Goal: Navigation & Orientation: Understand site structure

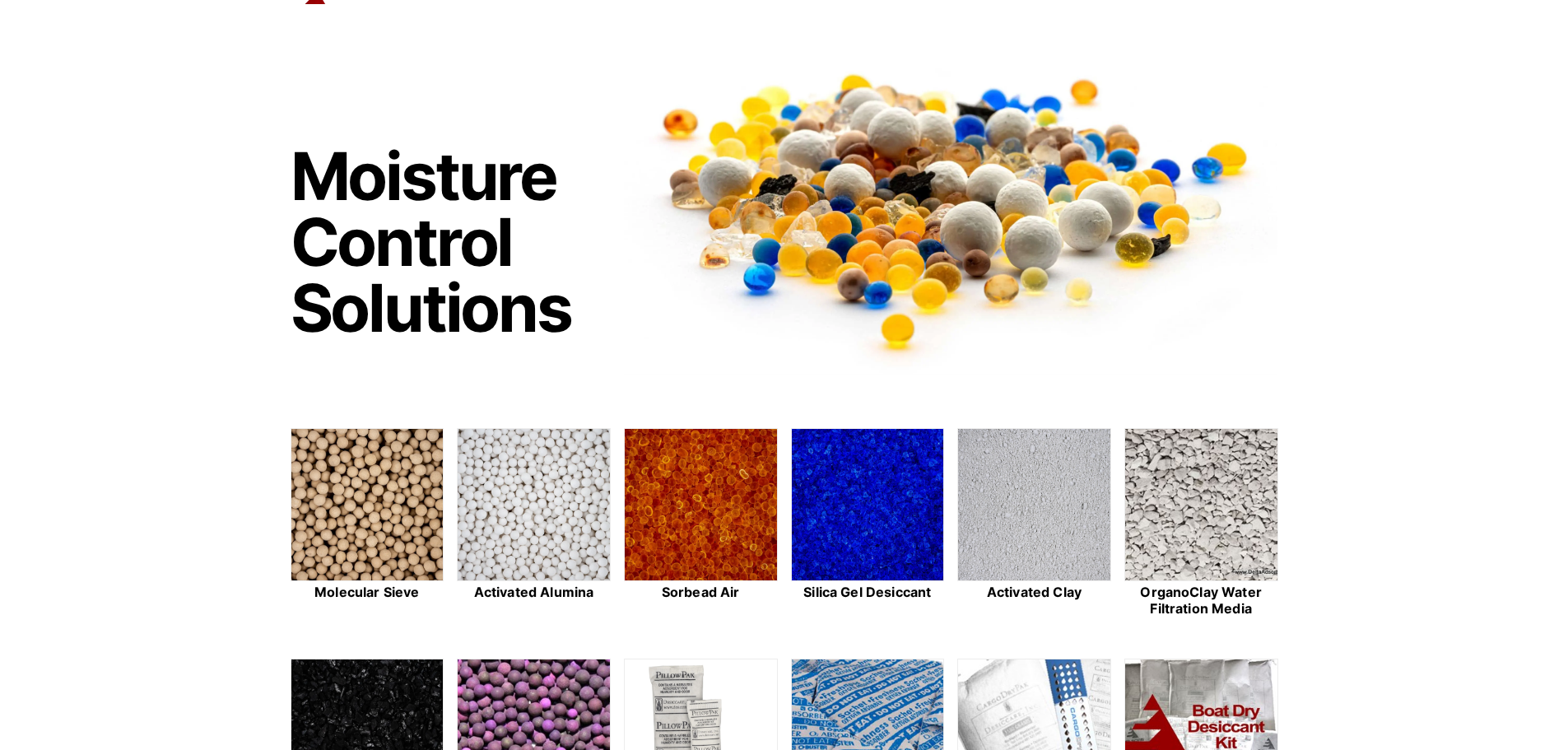
scroll to position [412, 0]
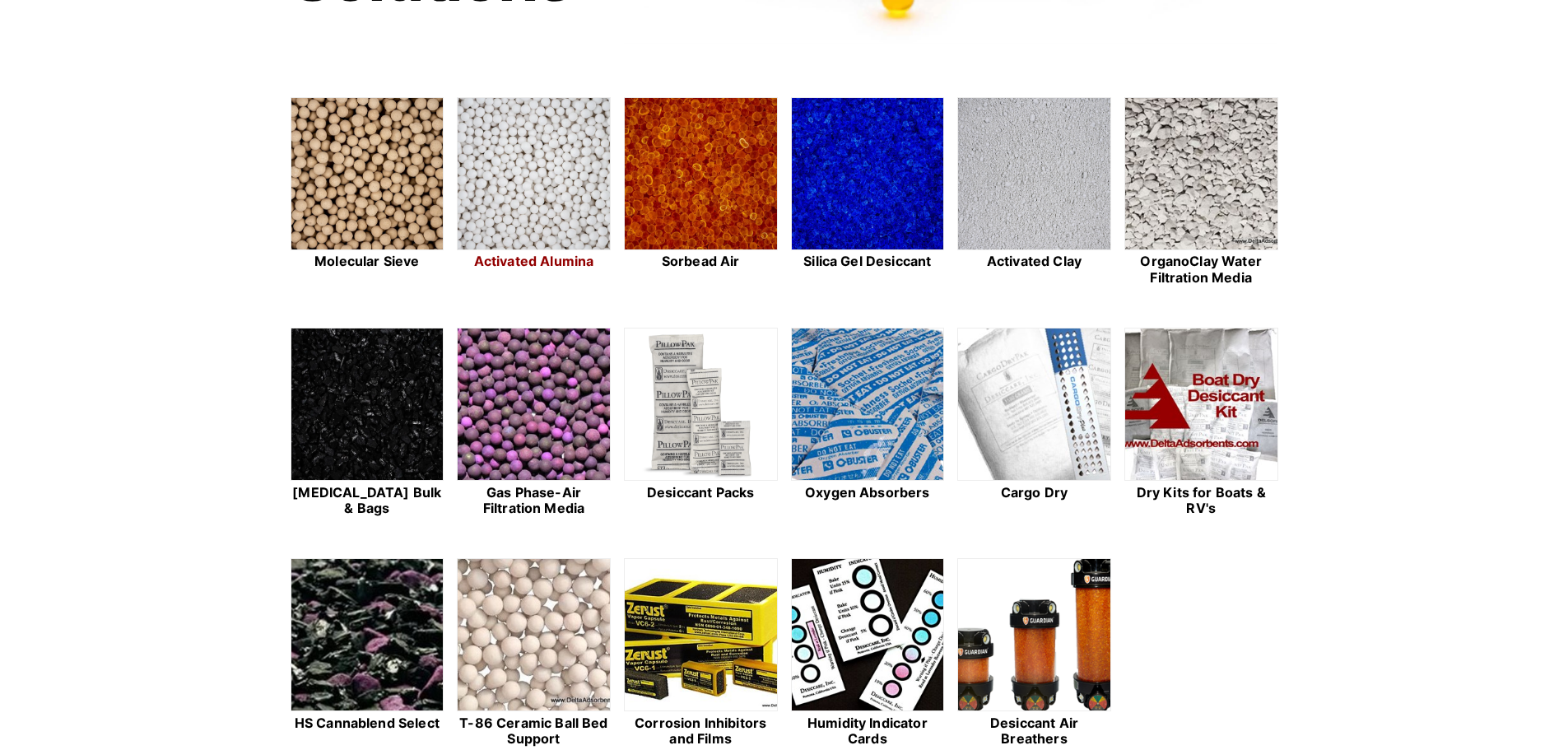
click at [517, 215] on img at bounding box center [534, 175] width 152 height 153
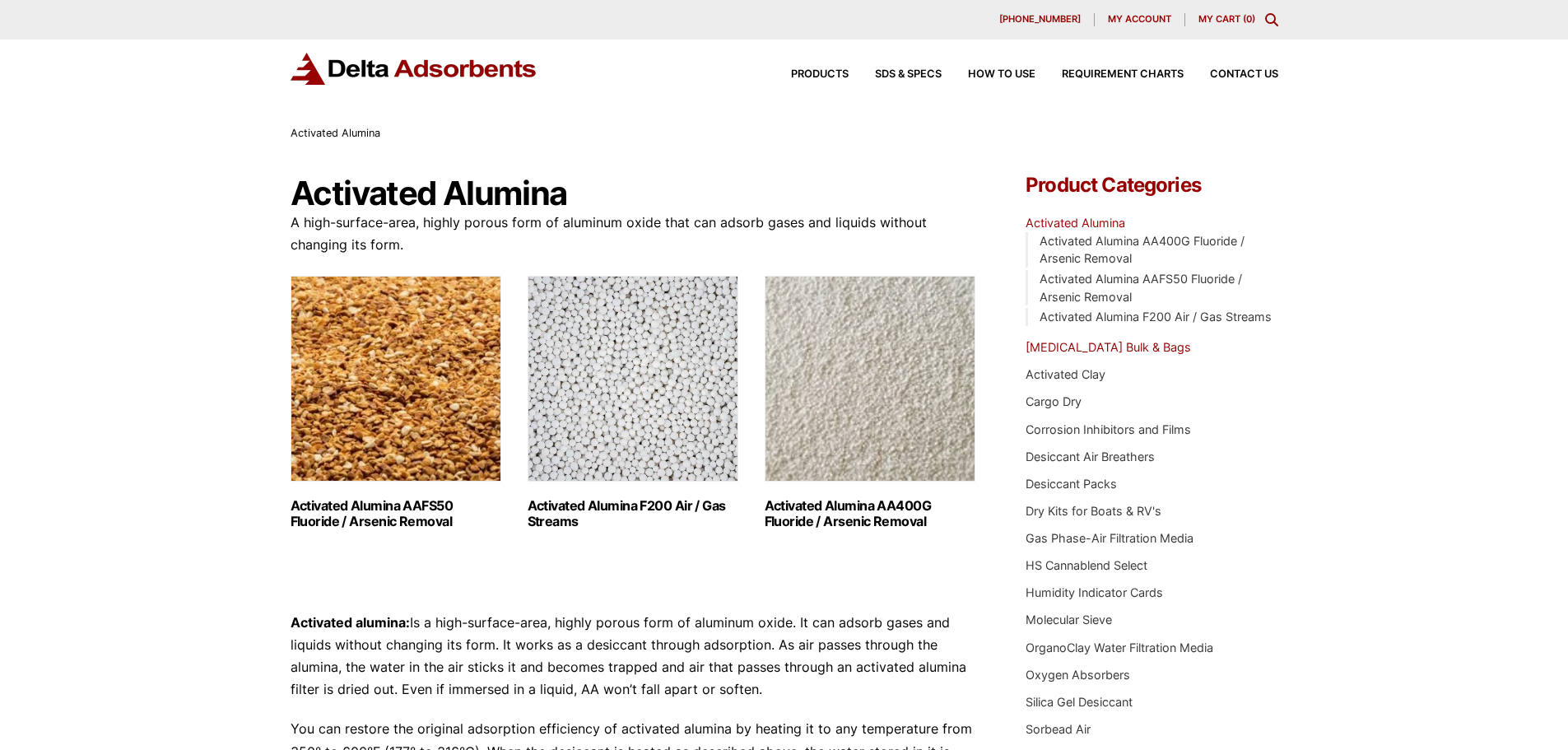
click at [1096, 345] on link "[MEDICAL_DATA] Bulk & Bags" at bounding box center [1108, 346] width 166 height 14
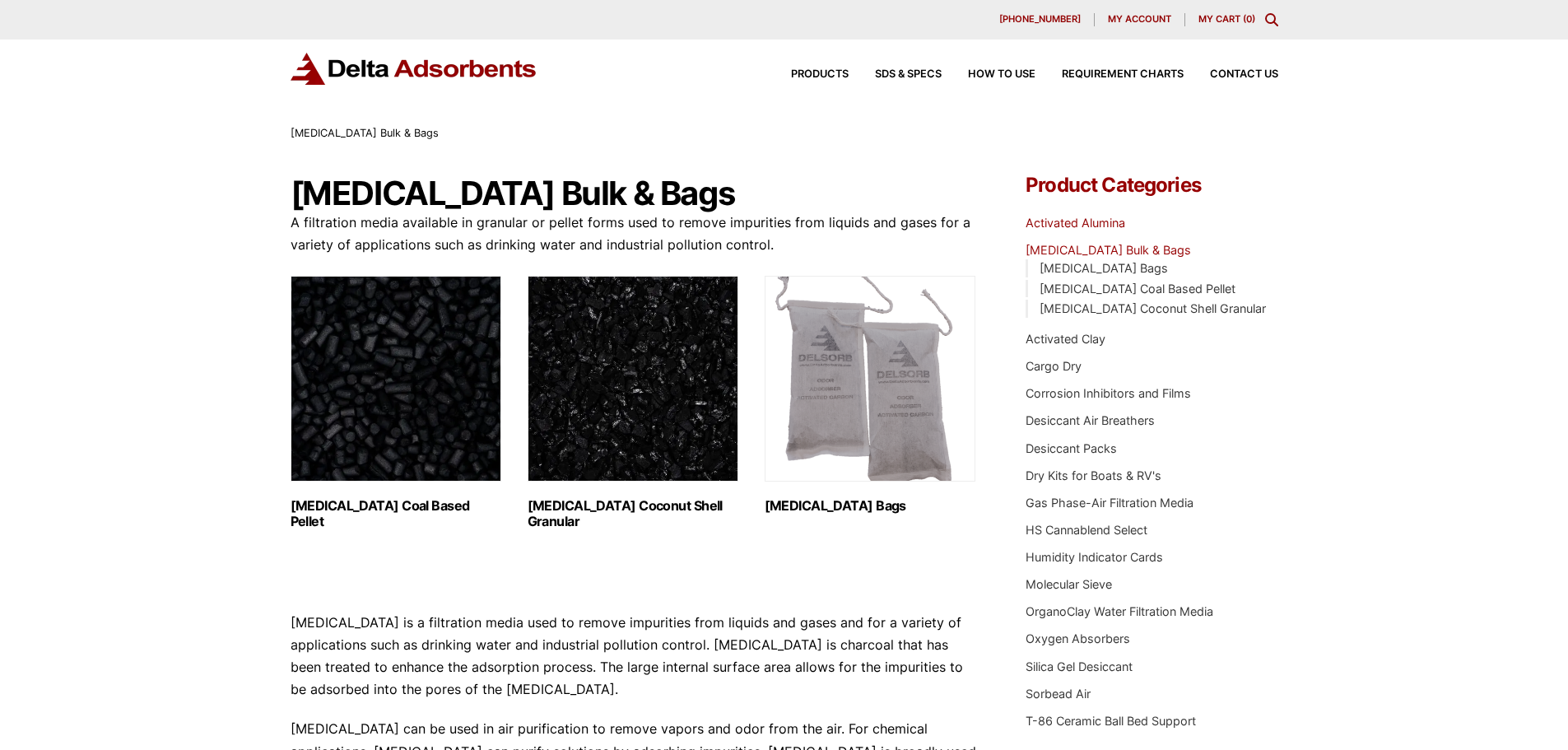
click at [1090, 224] on link "Activated Alumina" at bounding box center [1075, 223] width 100 height 14
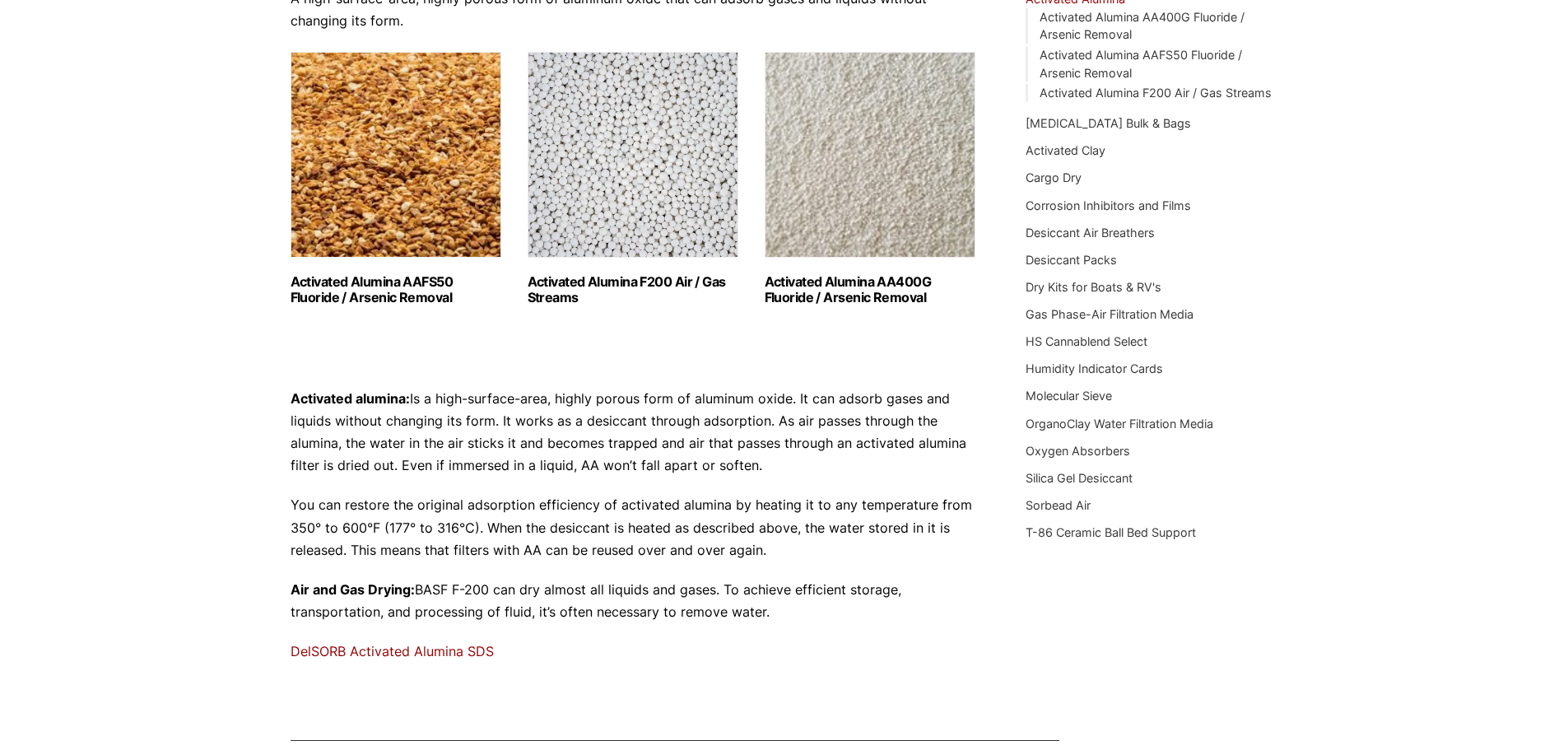
scroll to position [247, 0]
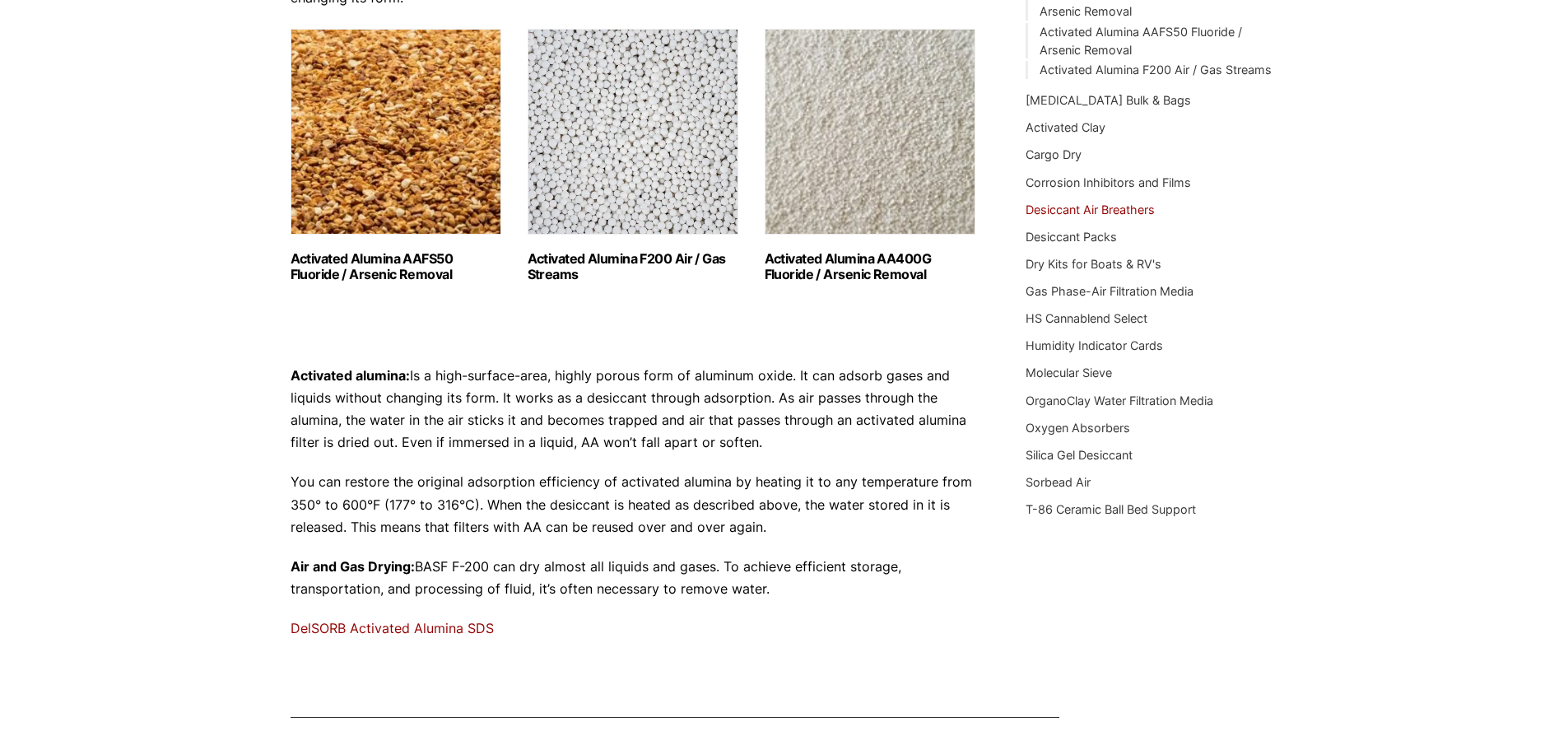
click at [1090, 211] on link "Desiccant Air Breathers" at bounding box center [1090, 209] width 129 height 14
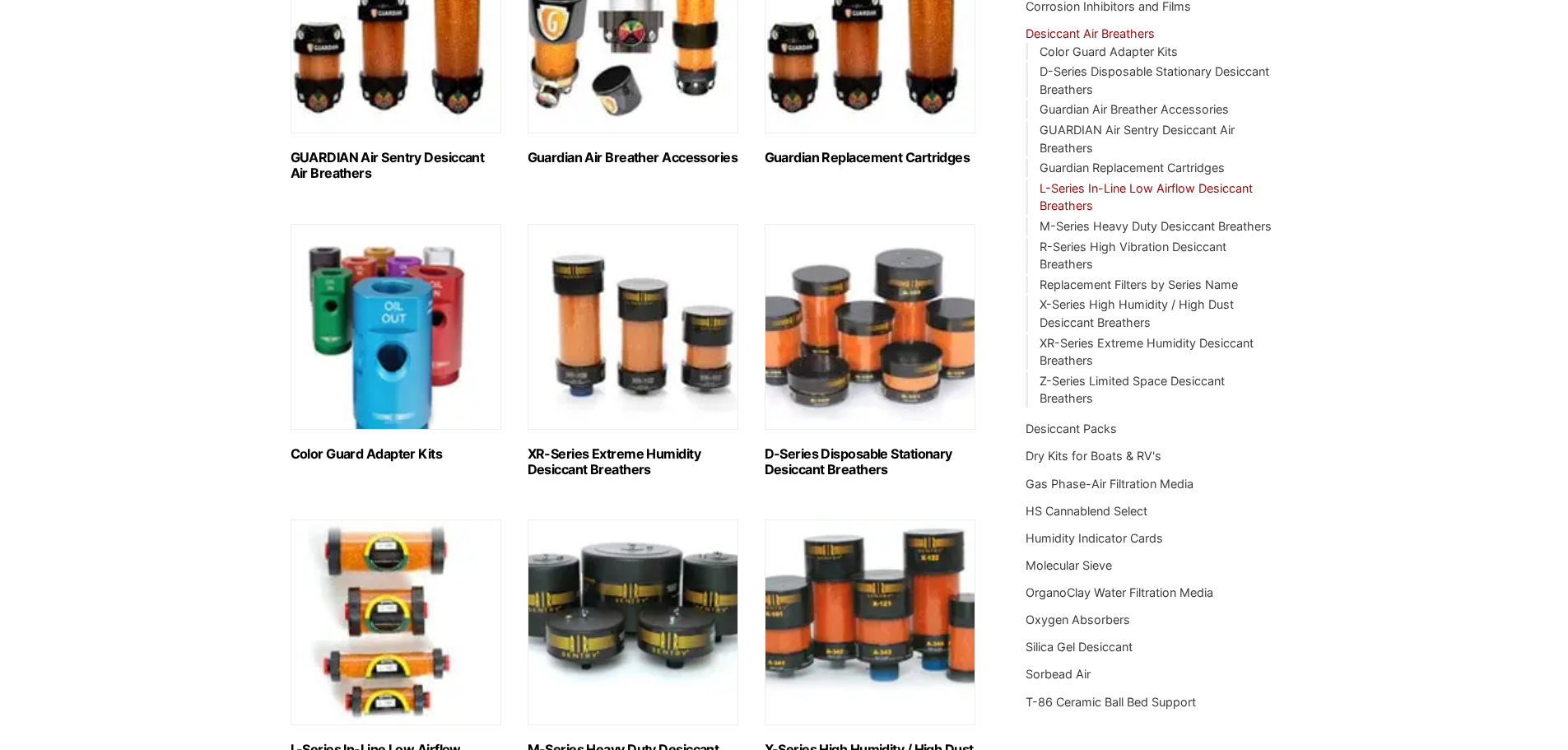
scroll to position [330, 0]
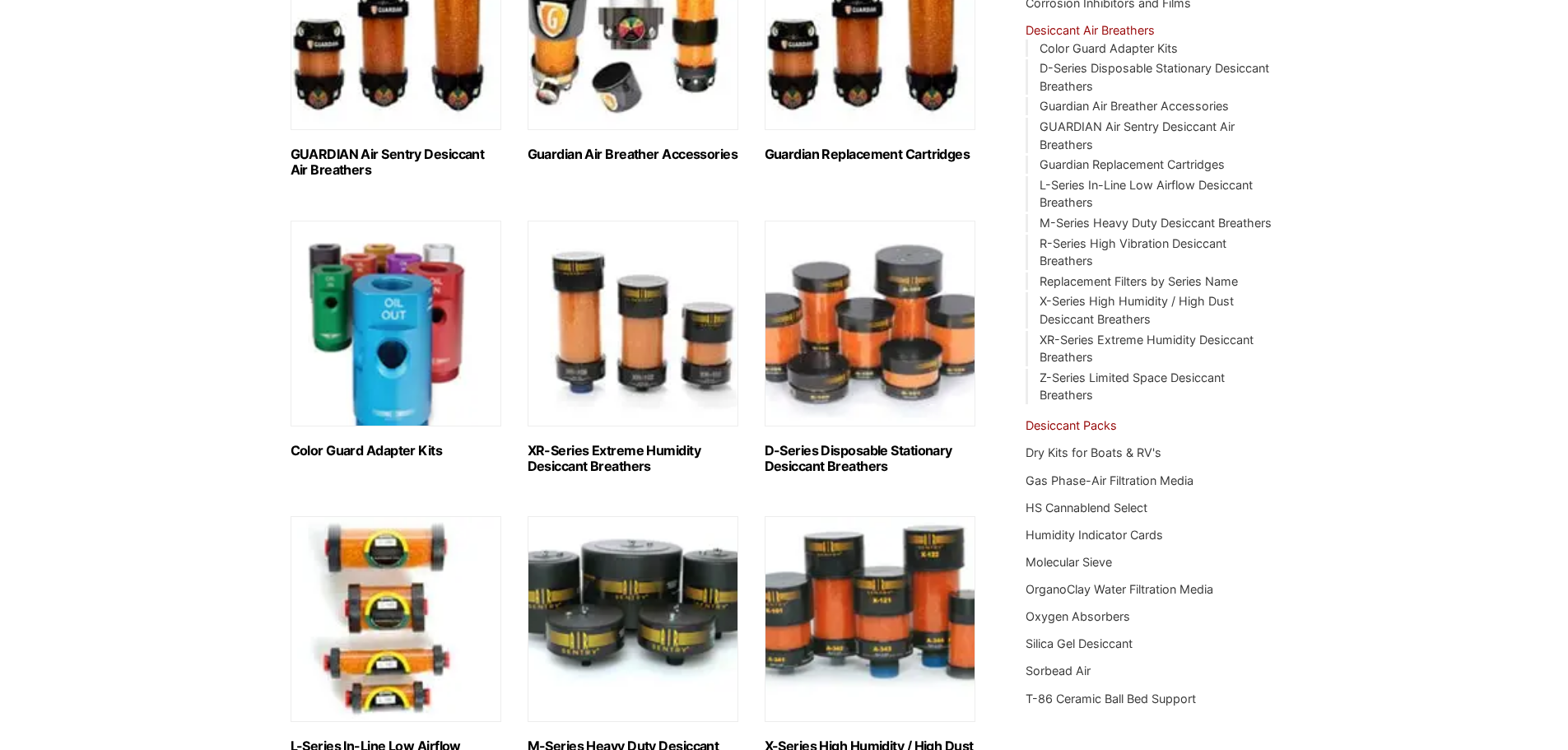
click at [1093, 424] on link "Desiccant Packs" at bounding box center [1071, 425] width 92 height 14
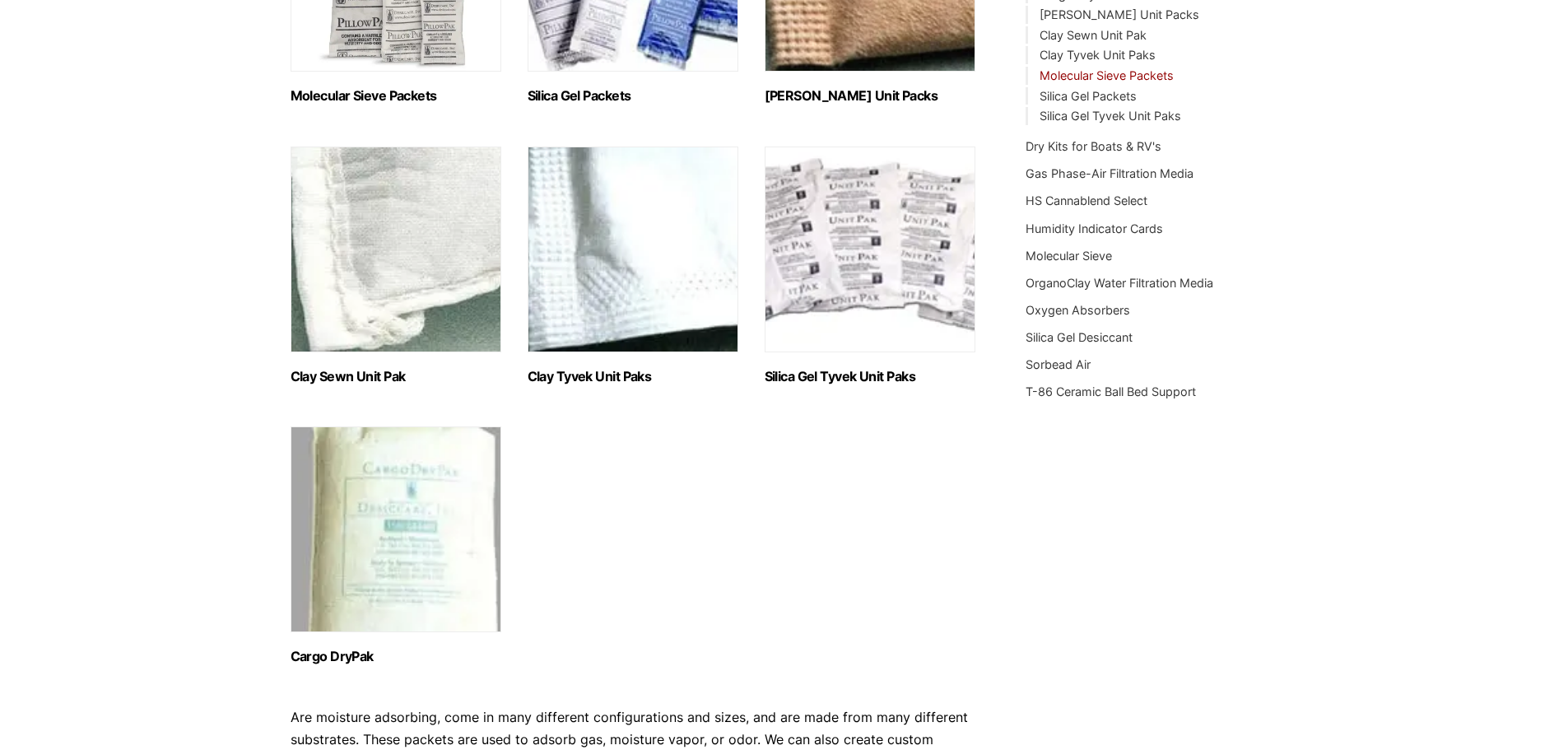
scroll to position [412, 0]
